Goal: Information Seeking & Learning: Find specific fact

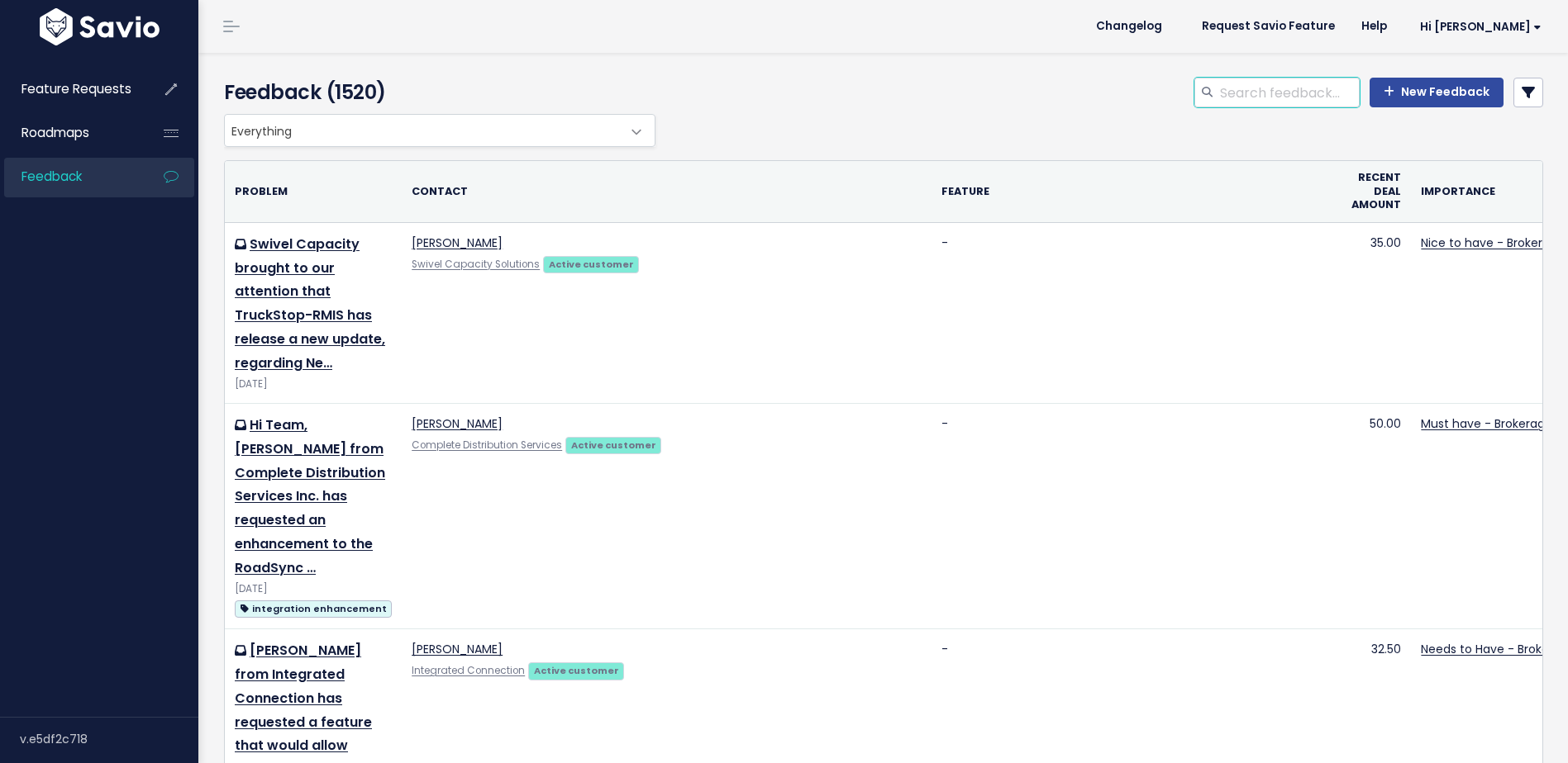
click at [1256, 102] on input "search" at bounding box center [1288, 92] width 141 height 30
paste input "invoice detail"
type input "invoice detail column"
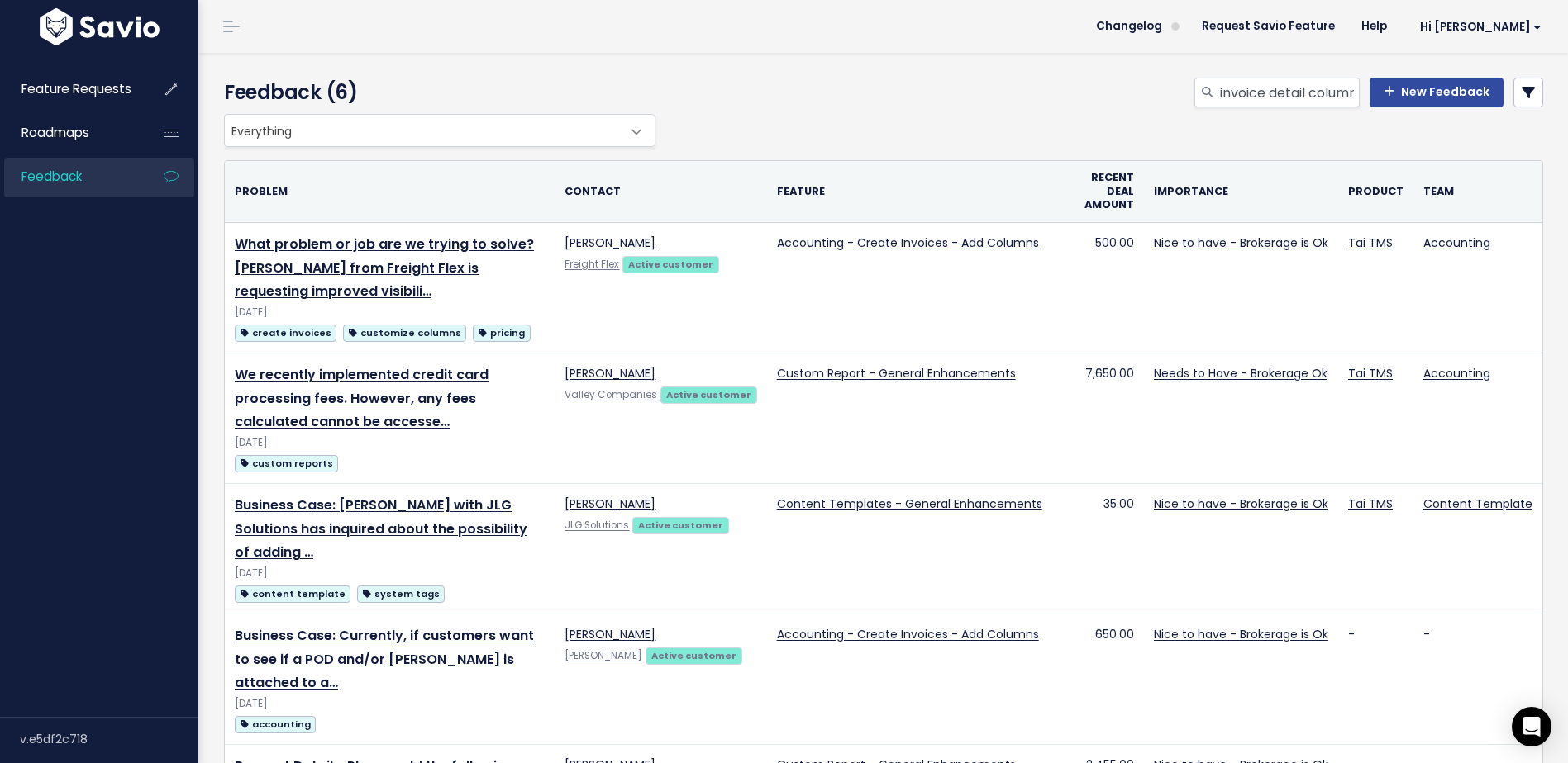
click at [1513, 90] on link at bounding box center [1528, 92] width 30 height 30
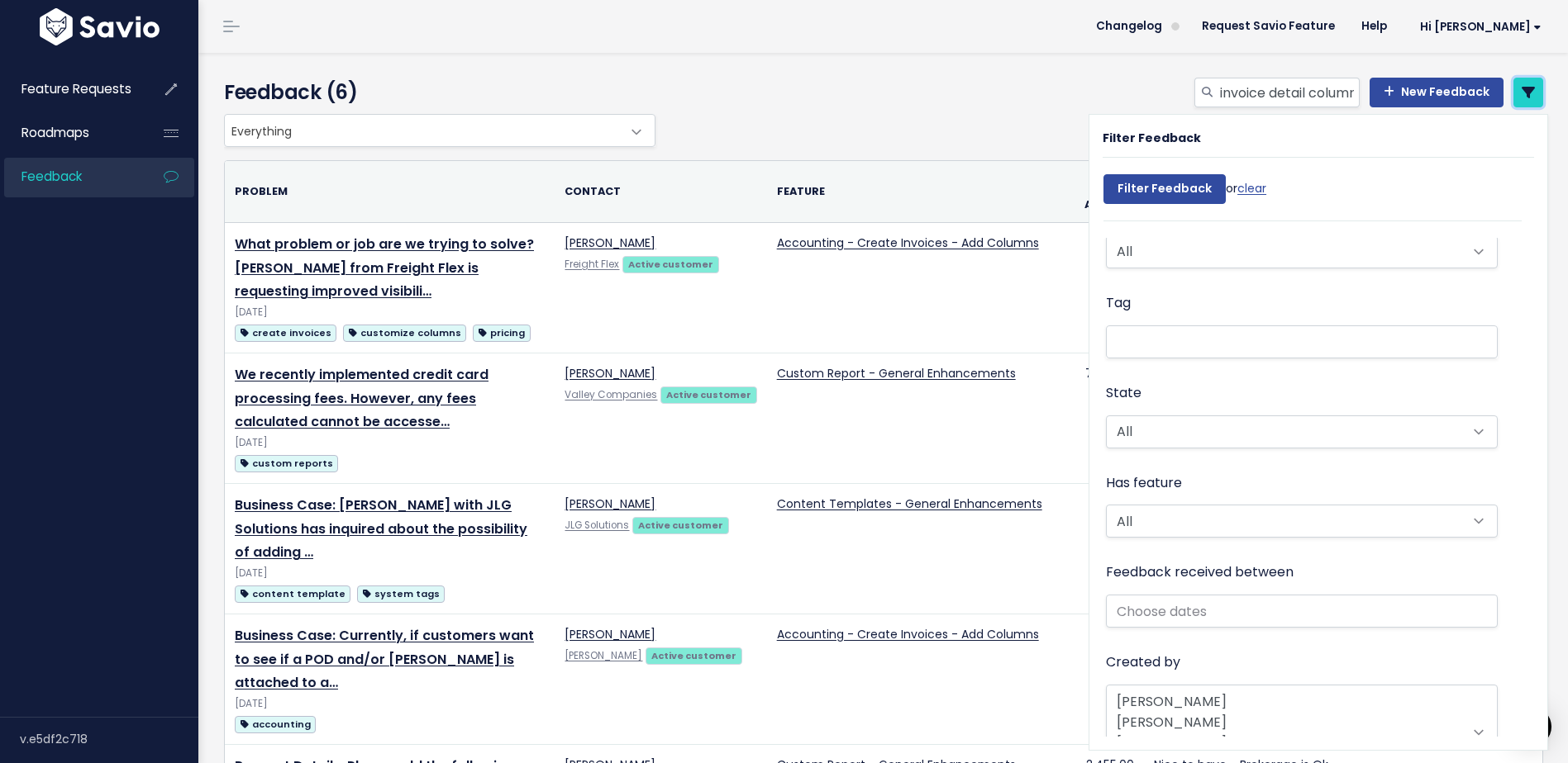
scroll to position [496, 0]
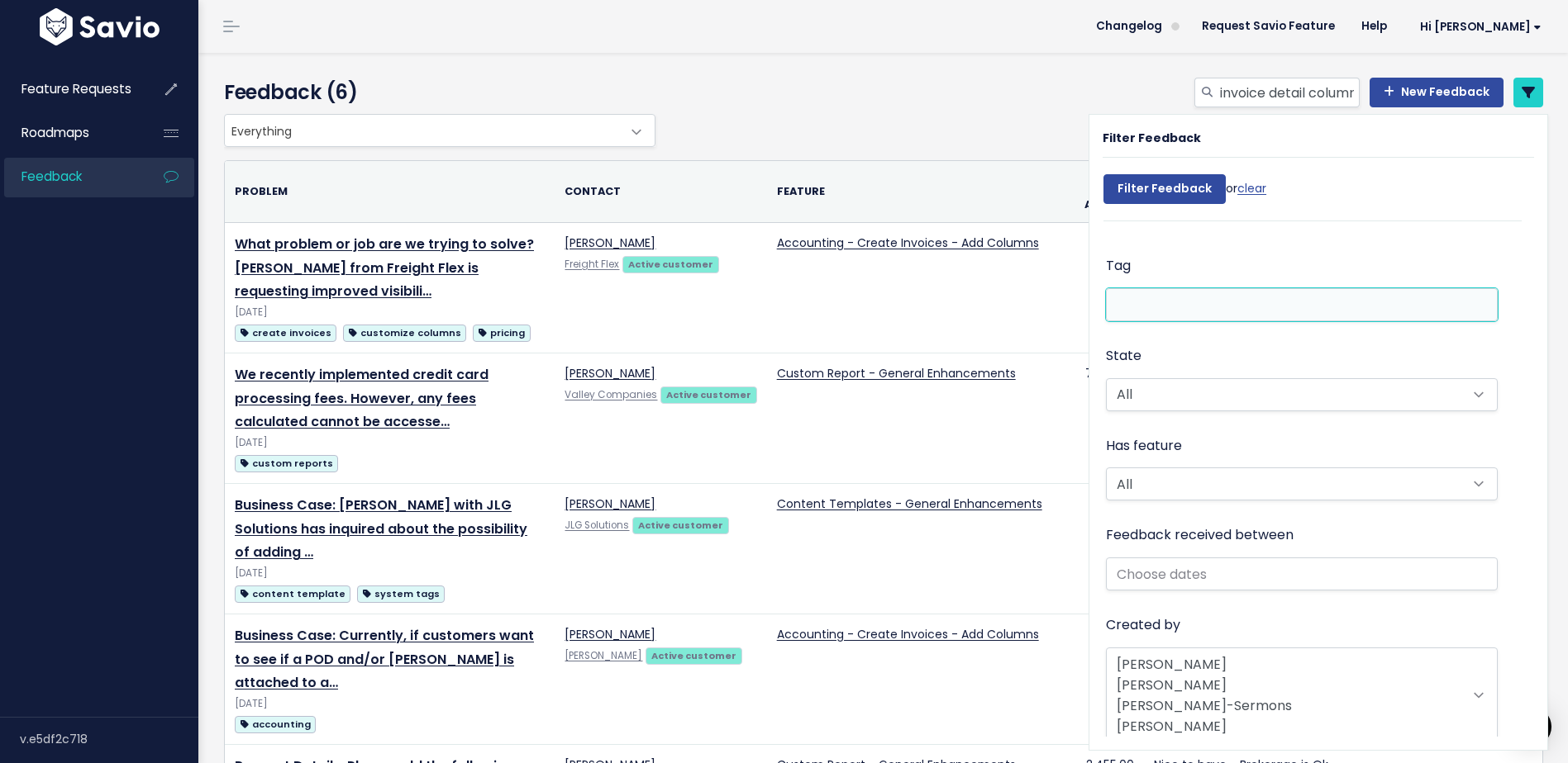
click at [1193, 306] on li at bounding box center [1298, 304] width 374 height 17
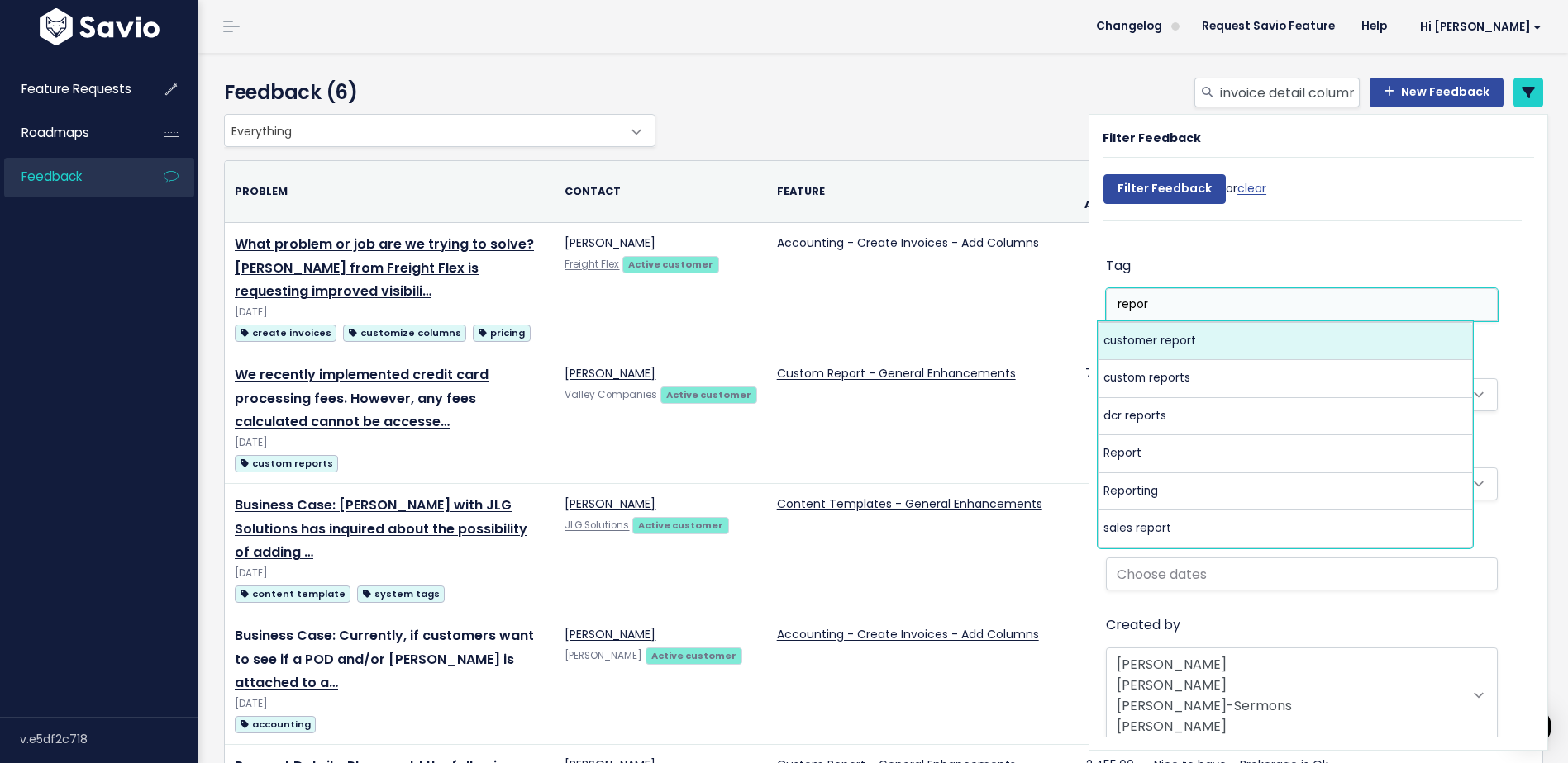
type input "repor"
click at [1184, 306] on li "repor" at bounding box center [1298, 304] width 374 height 17
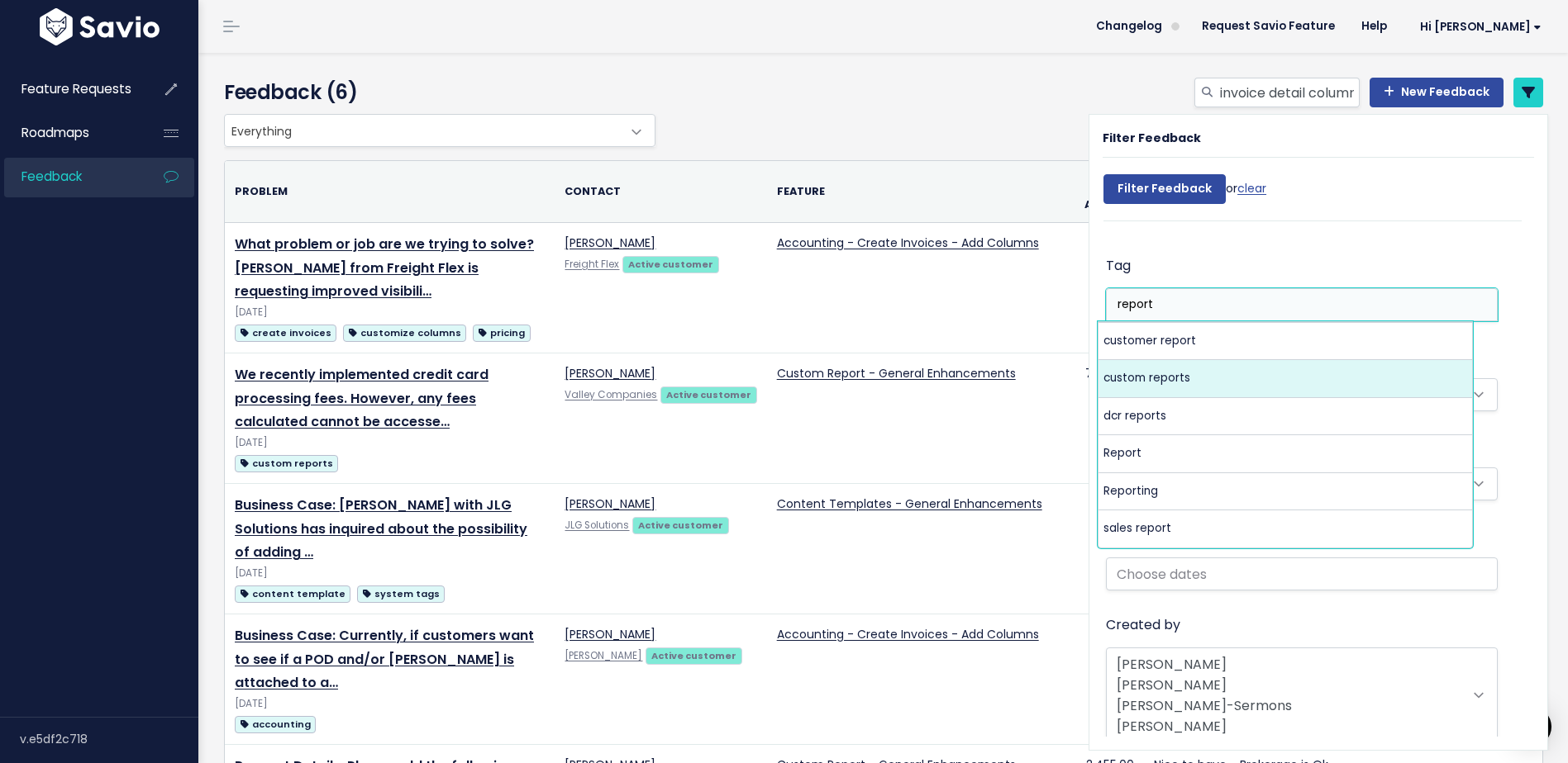
type input "report"
select select "5077"
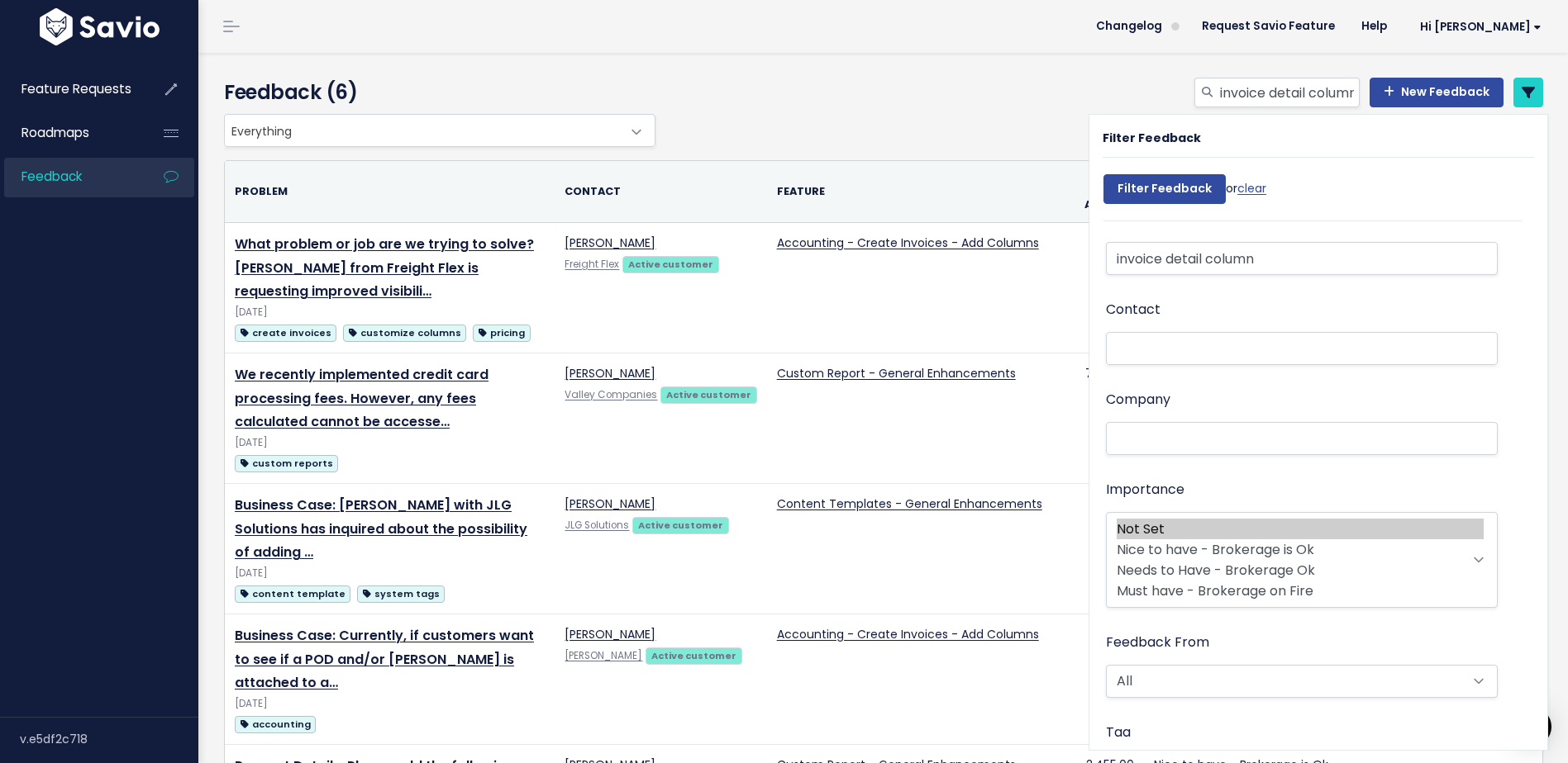
scroll to position [0, 0]
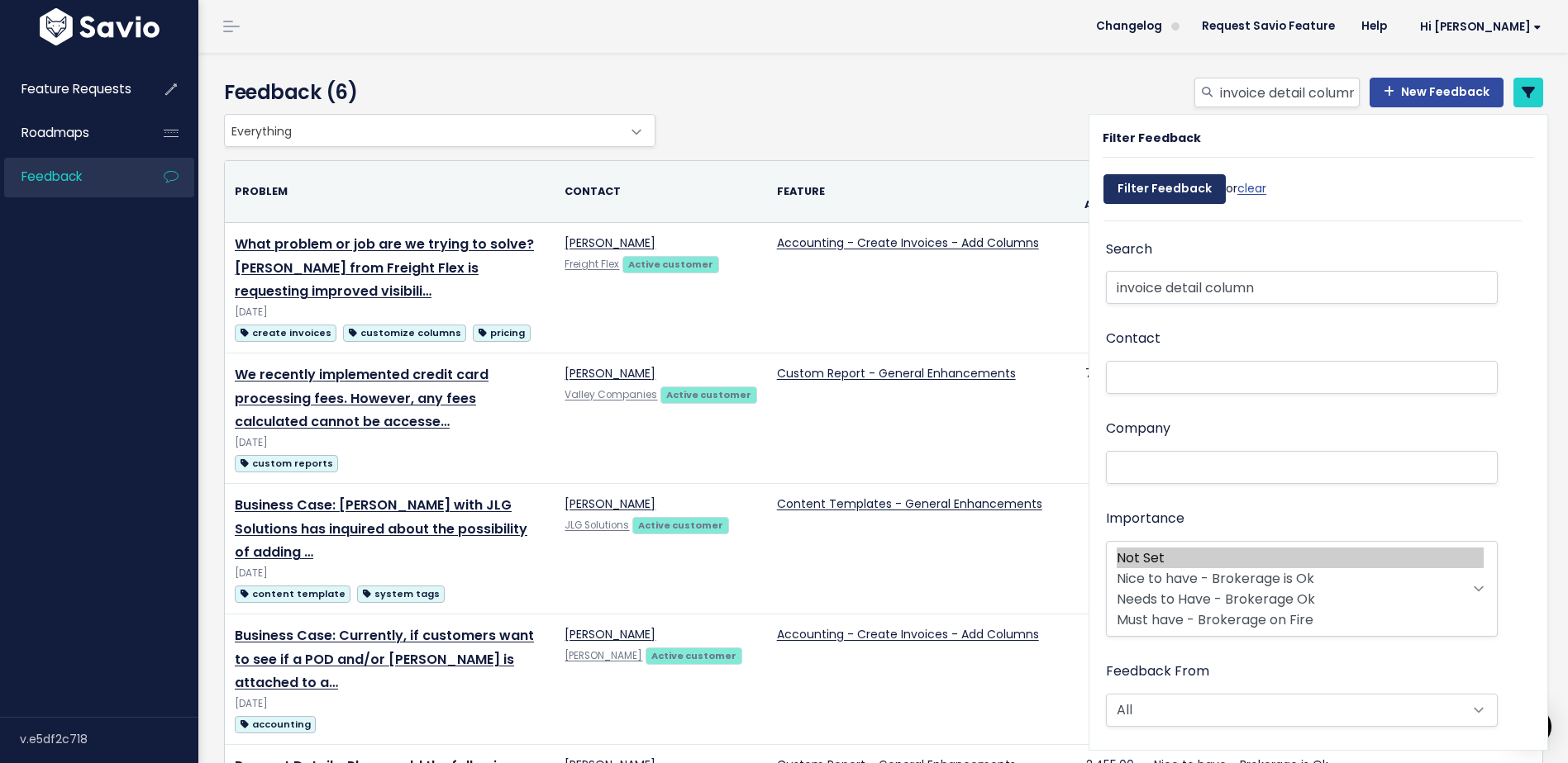
click at [1177, 190] on input "Filter Feedback" at bounding box center [1164, 189] width 122 height 30
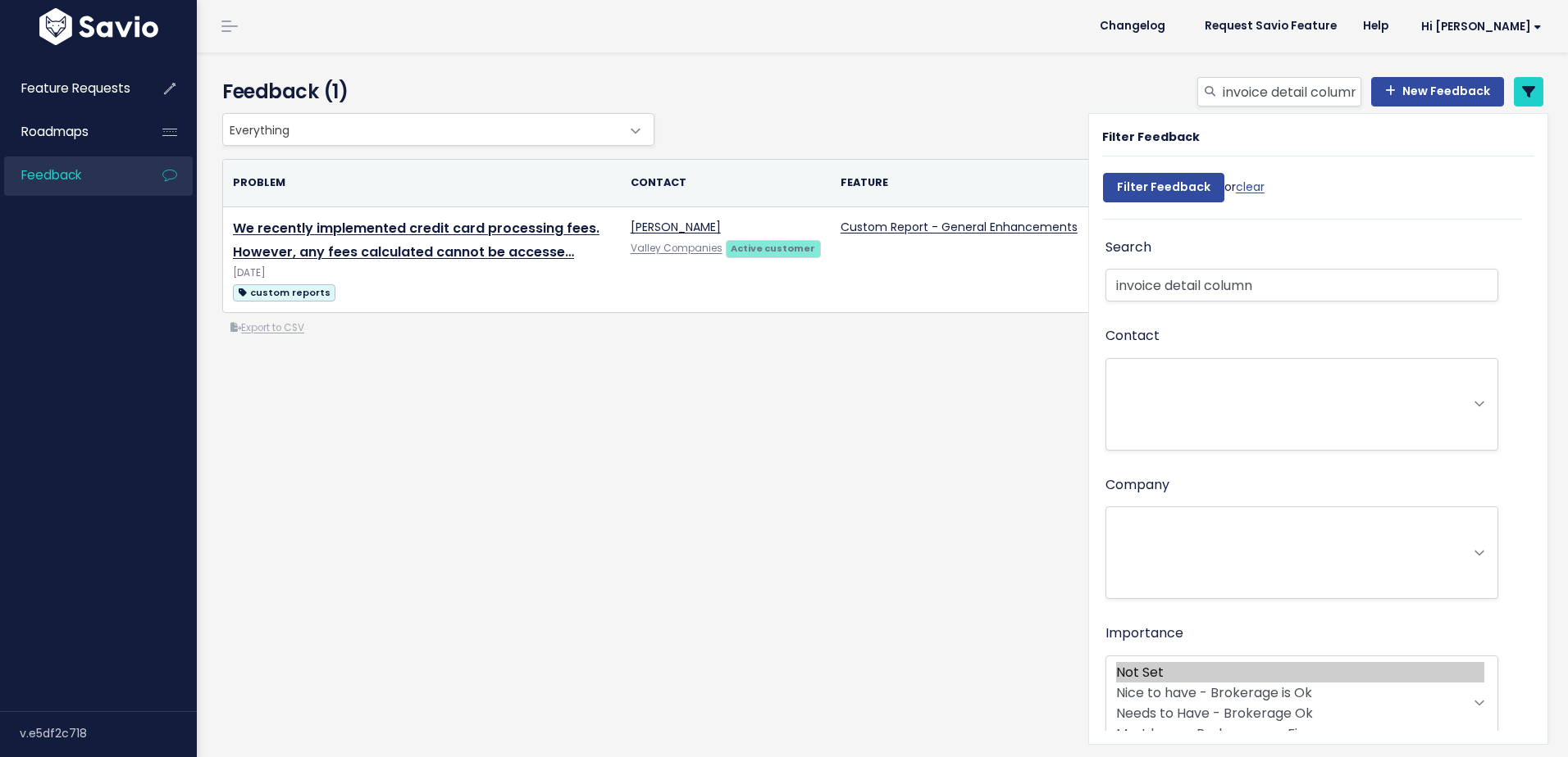
select select
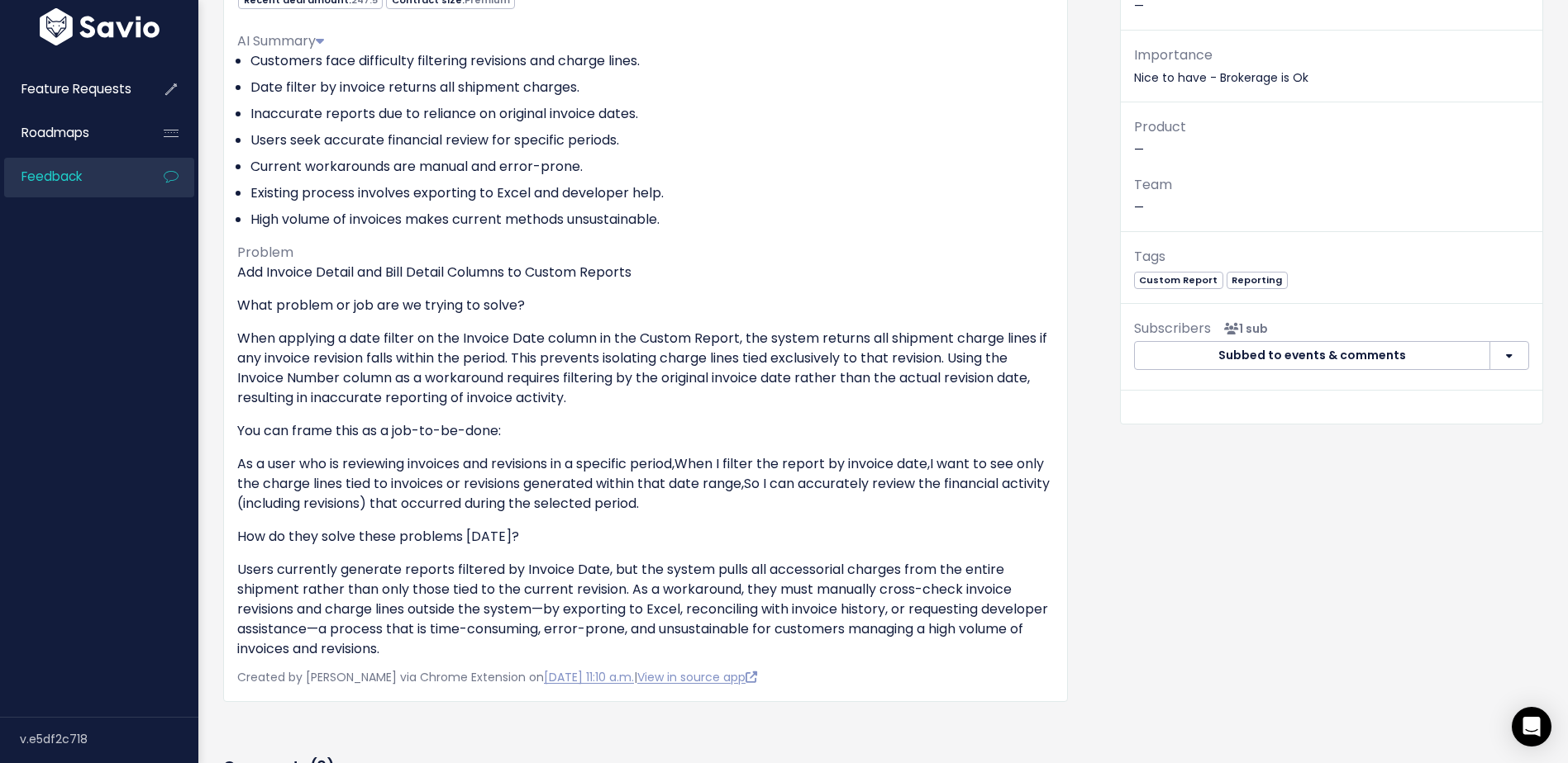
scroll to position [248, 0]
